Goal: Use online tool/utility: Utilize a website feature to perform a specific function

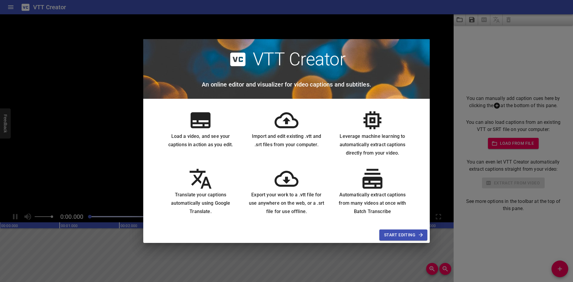
click at [408, 234] on span "Start Editing" at bounding box center [403, 234] width 38 height 7
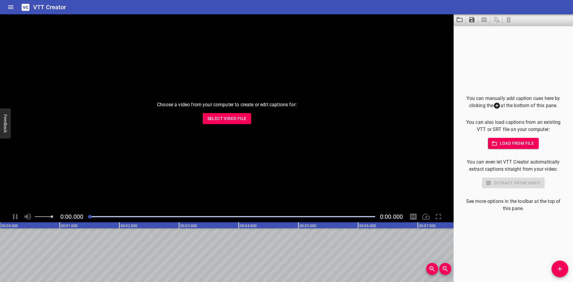
click at [521, 144] on span "Load from file" at bounding box center [512, 143] width 41 height 7
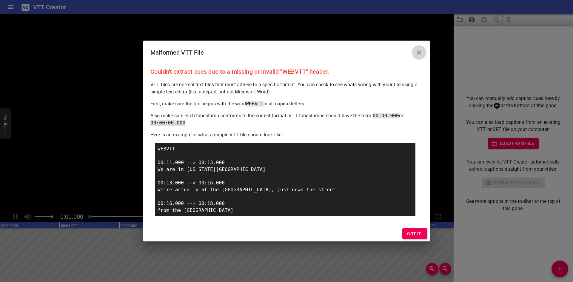
click at [418, 51] on icon "Close" at bounding box center [419, 52] width 4 height 4
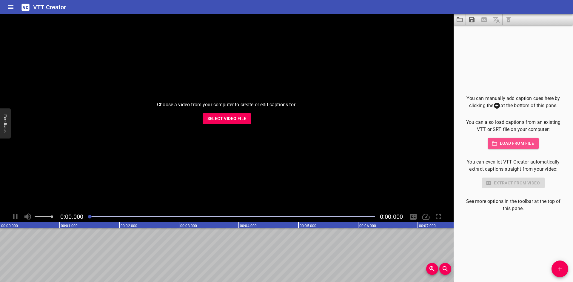
click at [497, 146] on span "Load from file" at bounding box center [512, 143] width 41 height 7
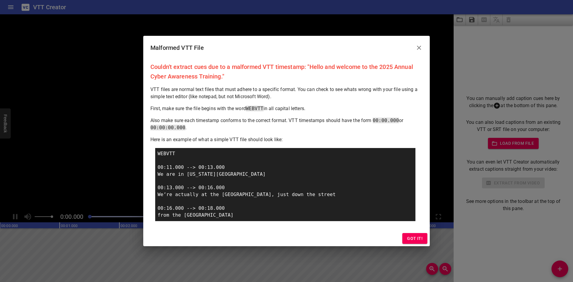
click at [245, 92] on p "VTT files are normal text files that must adhere to a specific format. You can …" at bounding box center [286, 93] width 272 height 14
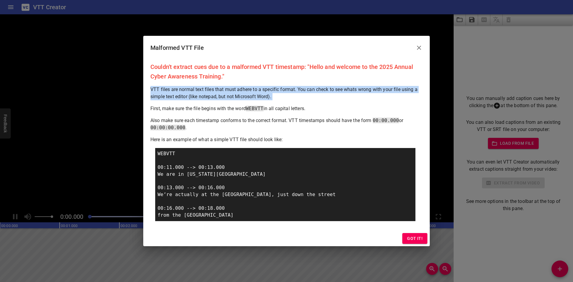
click at [245, 92] on p "VTT files are normal text files that must adhere to a specific format. You can …" at bounding box center [286, 93] width 272 height 14
click at [249, 97] on p "VTT files are normal text files that must adhere to a specific format. You can …" at bounding box center [286, 93] width 272 height 14
click at [250, 97] on p "VTT files are normal text files that must adhere to a specific format. You can …" at bounding box center [286, 93] width 272 height 14
click at [276, 98] on p "VTT files are normal text files that must adhere to a specific format. You can …" at bounding box center [286, 93] width 272 height 14
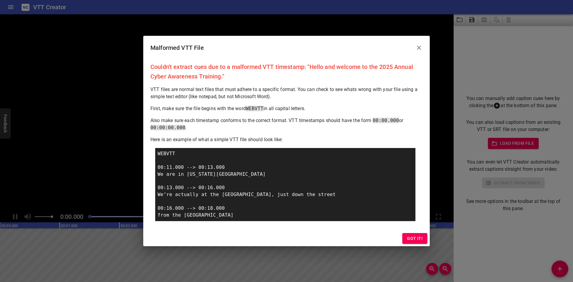
click at [222, 120] on p "Also make sure each timestamp conforms to the correct format. VTT timestamps sh…" at bounding box center [286, 124] width 272 height 14
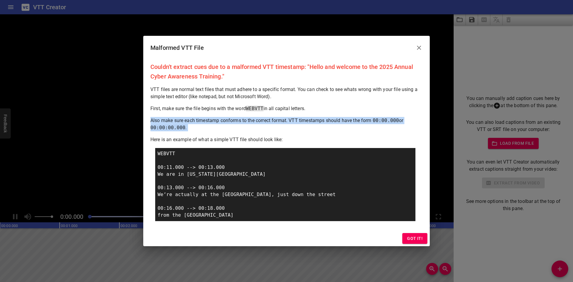
click at [222, 120] on p "Also make sure each timestamp conforms to the correct format. VTT timestamps sh…" at bounding box center [286, 124] width 272 height 14
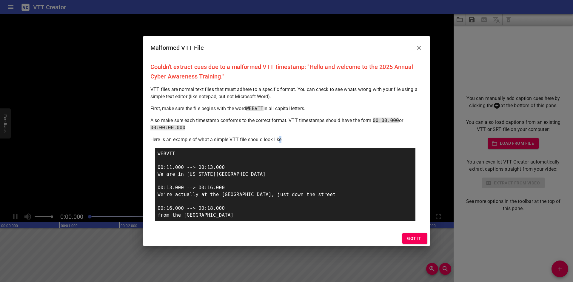
click at [279, 133] on div "Couldn't extract cues due to a malformed VTT timestamp: "Hello and welcome to t…" at bounding box center [286, 145] width 286 height 171
drag, startPoint x: 375, startPoint y: 120, endPoint x: 399, endPoint y: 123, distance: 24.4
click at [399, 123] on p "Also make sure each timestamp conforms to the correct format. VTT timestamps sh…" at bounding box center [286, 124] width 272 height 14
copy span "00:00.000"
click at [416, 49] on icon "Close" at bounding box center [418, 47] width 7 height 7
